Goal: Information Seeking & Learning: Learn about a topic

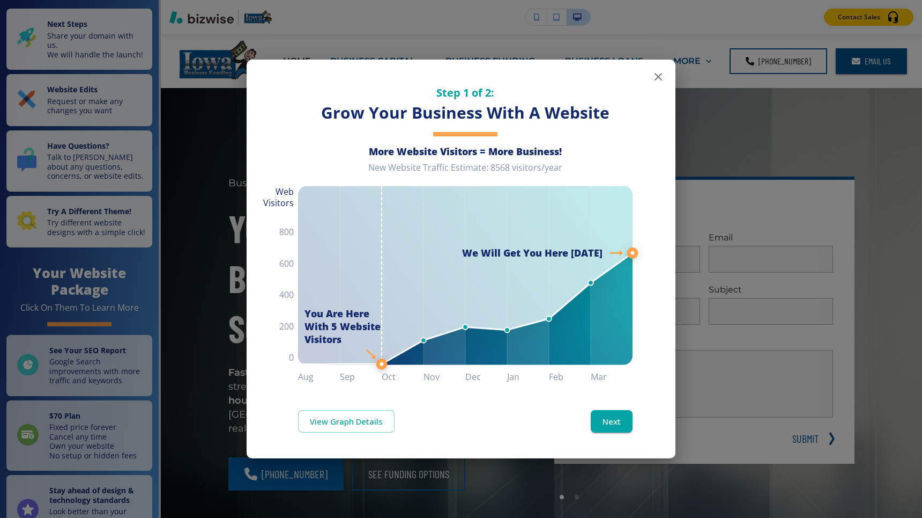
click at [655, 75] on icon "button" at bounding box center [658, 76] width 13 height 13
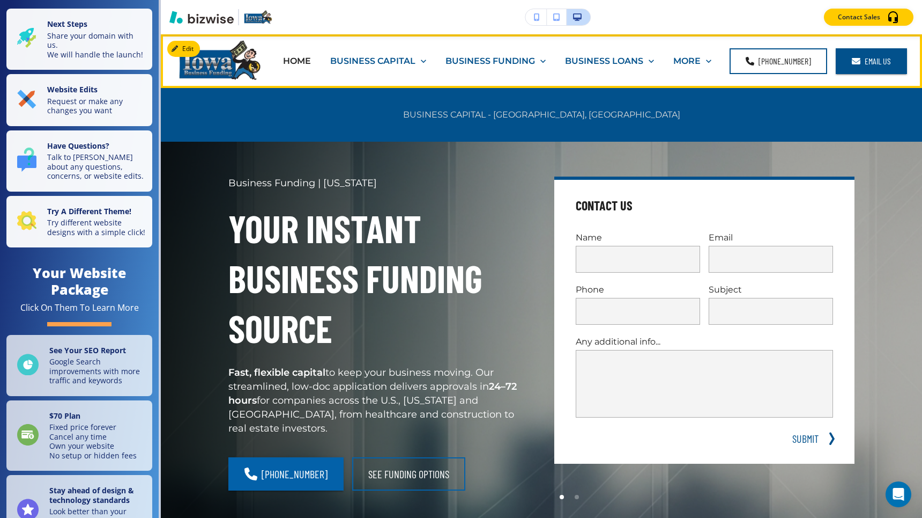
click at [503, 116] on p "BUSINESS CAPITAL - [GEOGRAPHIC_DATA], [GEOGRAPHIC_DATA]" at bounding box center [541, 114] width 277 height 12
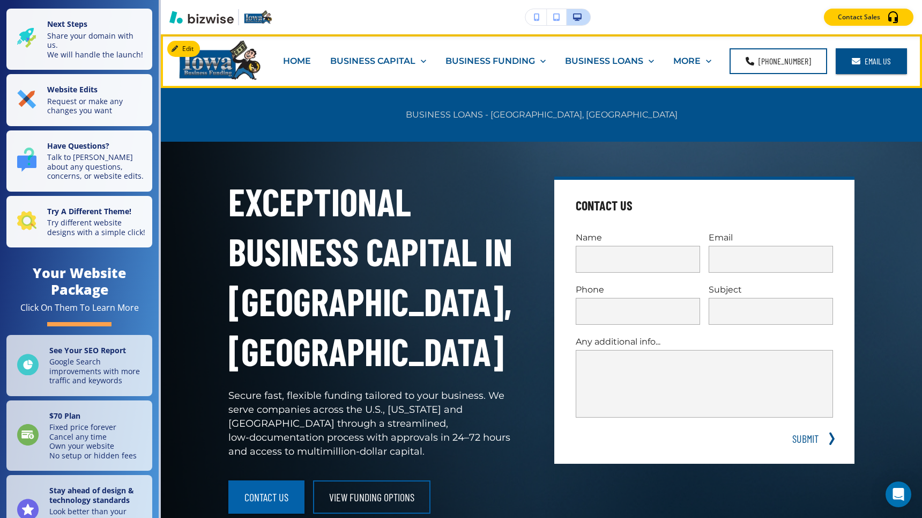
click at [590, 116] on p "BUSINESS LOANS - [GEOGRAPHIC_DATA], [GEOGRAPHIC_DATA]" at bounding box center [542, 114] width 272 height 12
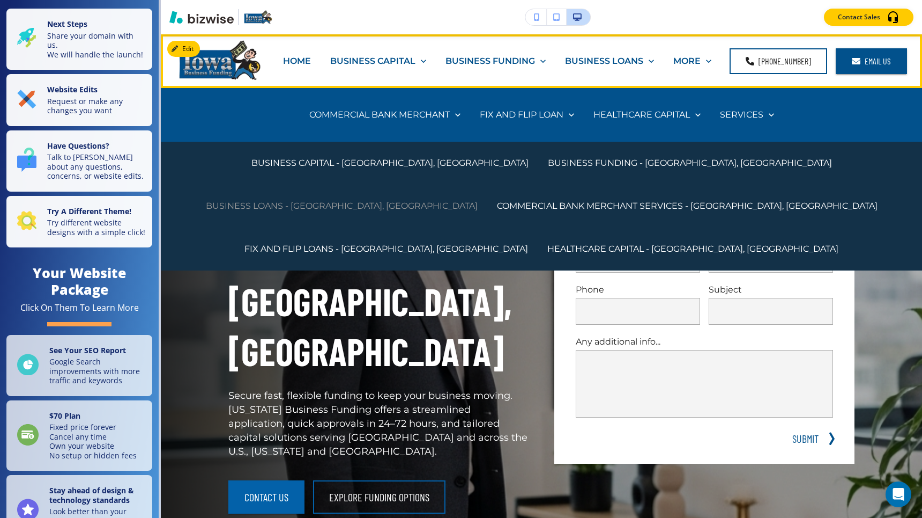
click at [478, 200] on p "BUSINESS LOANS - [GEOGRAPHIC_DATA], [GEOGRAPHIC_DATA]" at bounding box center [342, 206] width 272 height 12
click at [725, 242] on p "HEALTHCARE CAPITAL - [GEOGRAPHIC_DATA], [GEOGRAPHIC_DATA]" at bounding box center [693, 248] width 291 height 12
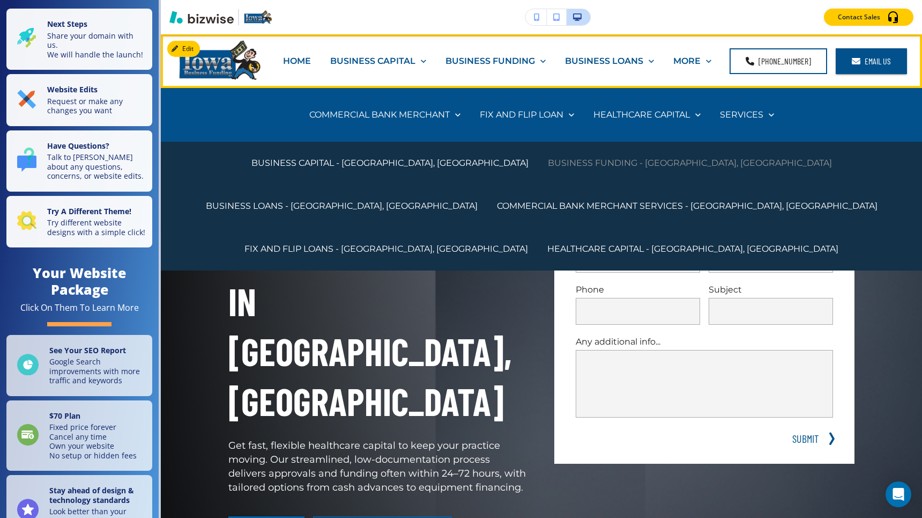
click at [613, 159] on p "BUSINESS FUNDING - [GEOGRAPHIC_DATA], [GEOGRAPHIC_DATA]" at bounding box center [690, 163] width 284 height 12
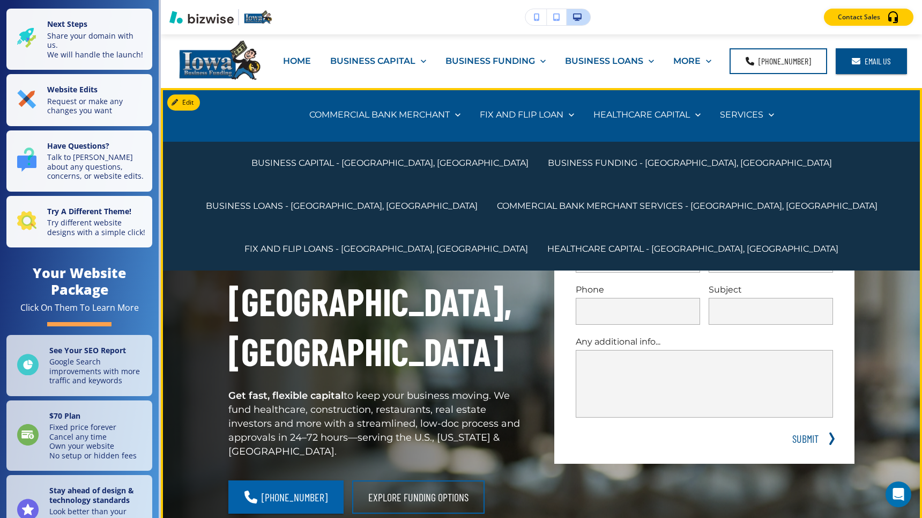
click at [461, 290] on h1 "EXCEPTIONAL BUSINESS FUNDING IN [GEOGRAPHIC_DATA], [GEOGRAPHIC_DATA]" at bounding box center [378, 276] width 300 height 200
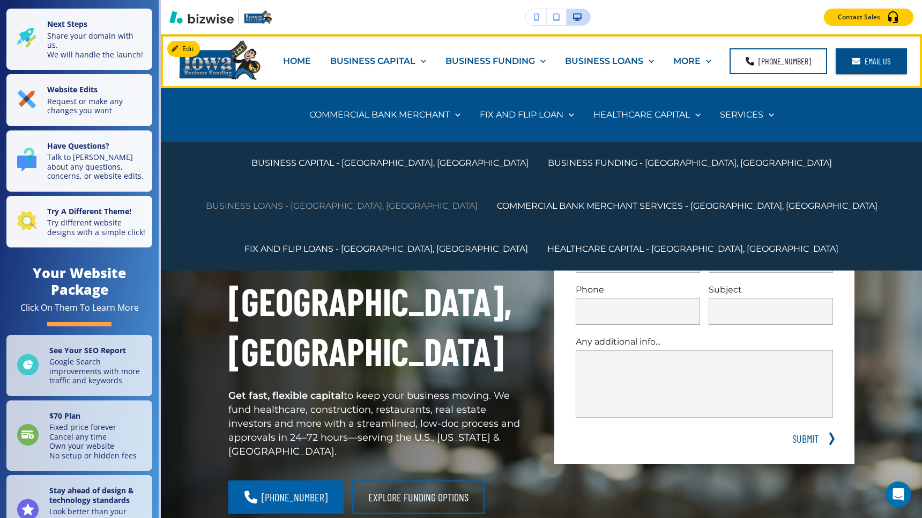
click at [478, 200] on p "BUSINESS LOANS - [GEOGRAPHIC_DATA], [GEOGRAPHIC_DATA]" at bounding box center [342, 206] width 272 height 12
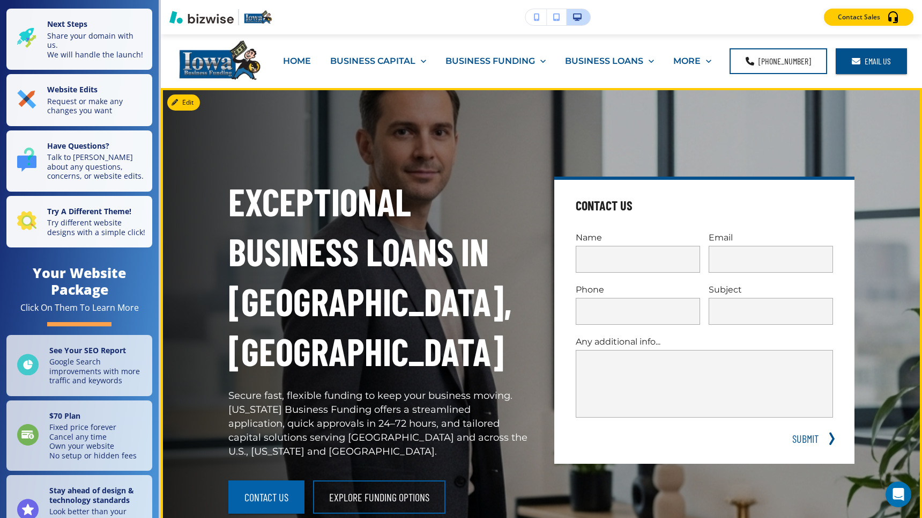
click at [511, 268] on h1 "EXCEPTIONAL BUSINESS LOANS IN [GEOGRAPHIC_DATA], [GEOGRAPHIC_DATA]" at bounding box center [378, 276] width 300 height 200
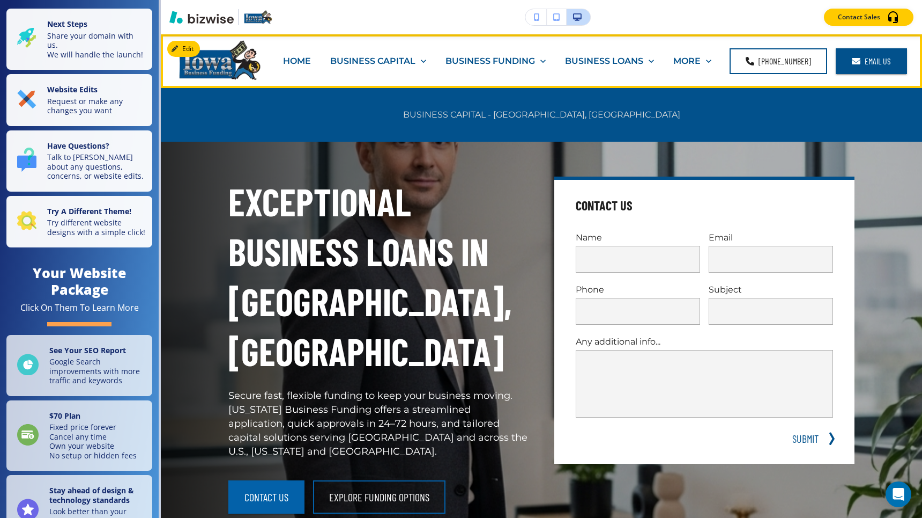
click at [491, 114] on p "BUSINESS CAPITAL - [GEOGRAPHIC_DATA], [GEOGRAPHIC_DATA]" at bounding box center [541, 114] width 277 height 12
